Goal: Obtain resource: Obtain resource

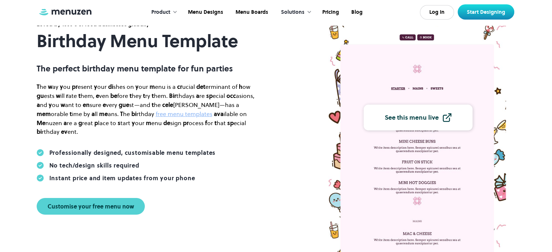
scroll to position [109, 0]
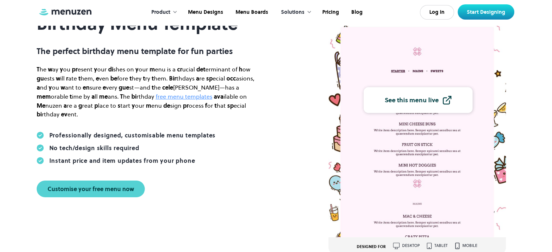
click at [156, 100] on link "free menu templates" at bounding box center [184, 97] width 57 height 8
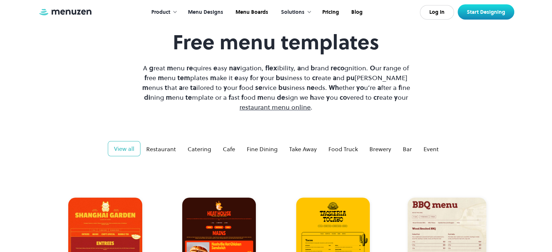
scroll to position [36, 0]
click at [430, 145] on div "Event" at bounding box center [431, 149] width 15 height 9
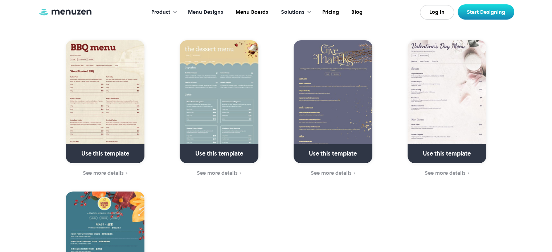
scroll to position [291, 0]
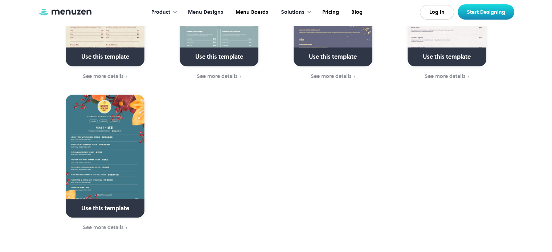
click at [114, 206] on link at bounding box center [105, 212] width 105 height 19
